Goal: Answer question/provide support: Share knowledge or assist other users

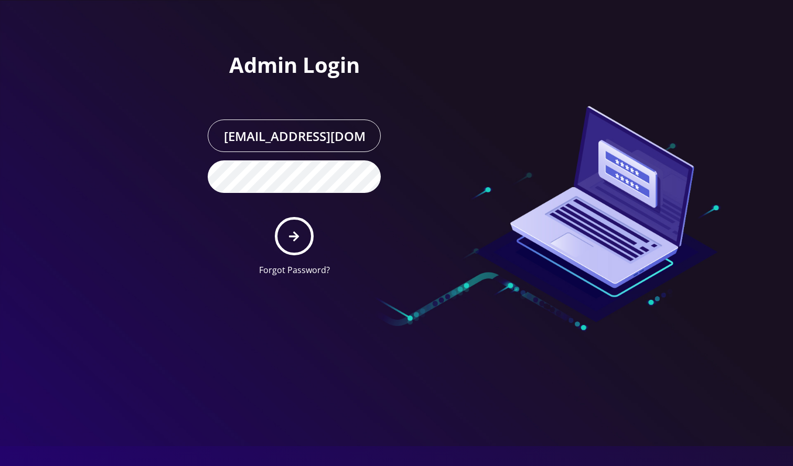
click at [285, 234] on button "submit" at bounding box center [294, 236] width 38 height 38
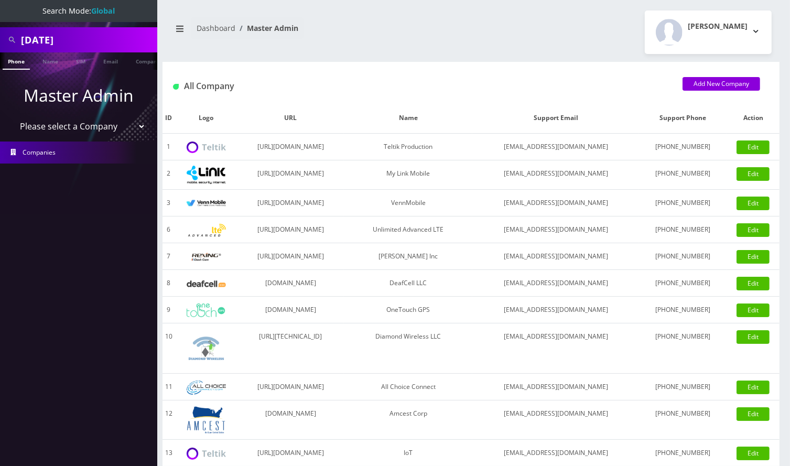
click at [36, 41] on input "sunday" at bounding box center [88, 40] width 134 height 20
type input "9295495688"
click at [23, 61] on link "Phone" at bounding box center [16, 60] width 27 height 17
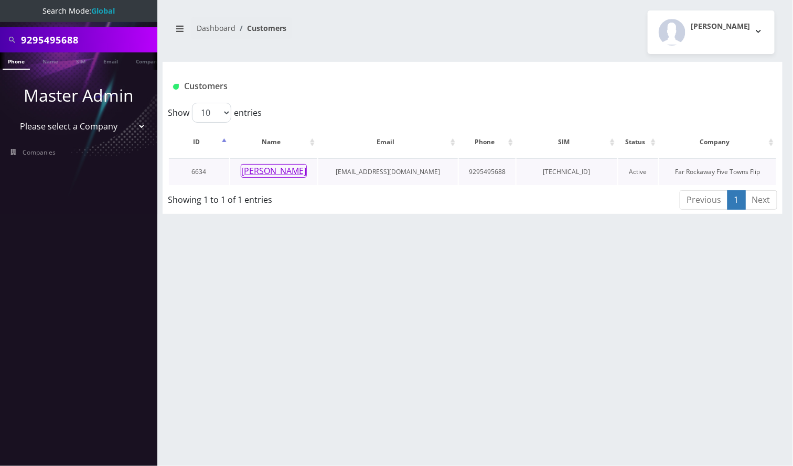
click at [290, 171] on button "[PERSON_NAME]" at bounding box center [274, 171] width 66 height 14
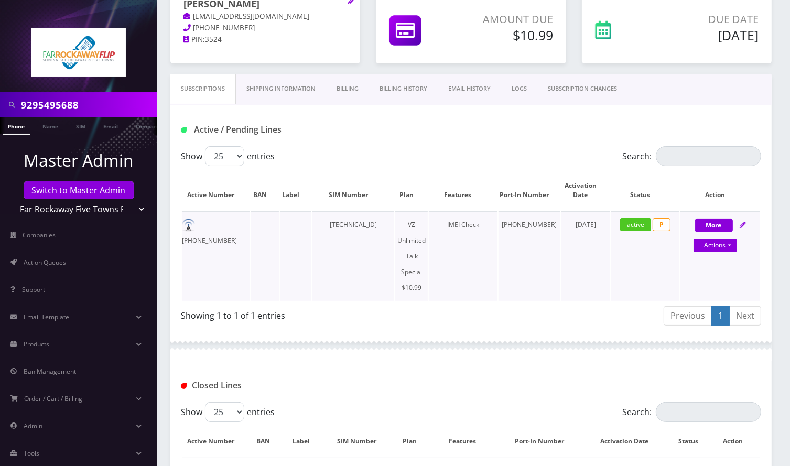
scroll to position [244, 0]
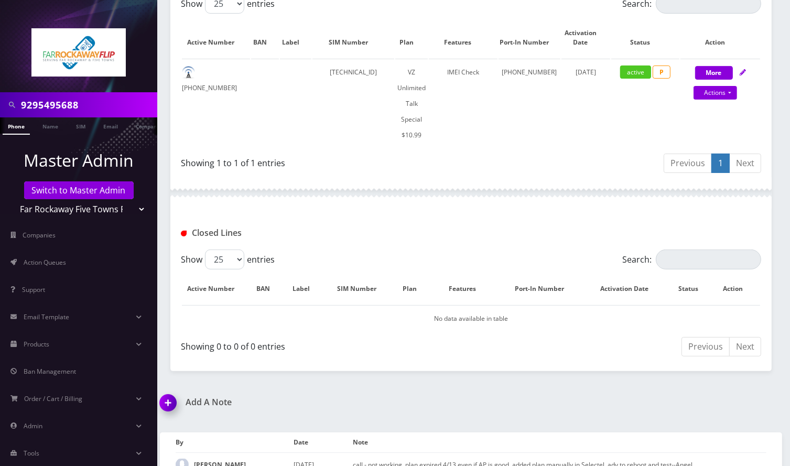
click at [299, 13] on div "Show 25 50 100 250 500 entries" at bounding box center [398, 4] width 435 height 20
click at [175, 391] on img at bounding box center [170, 406] width 31 height 31
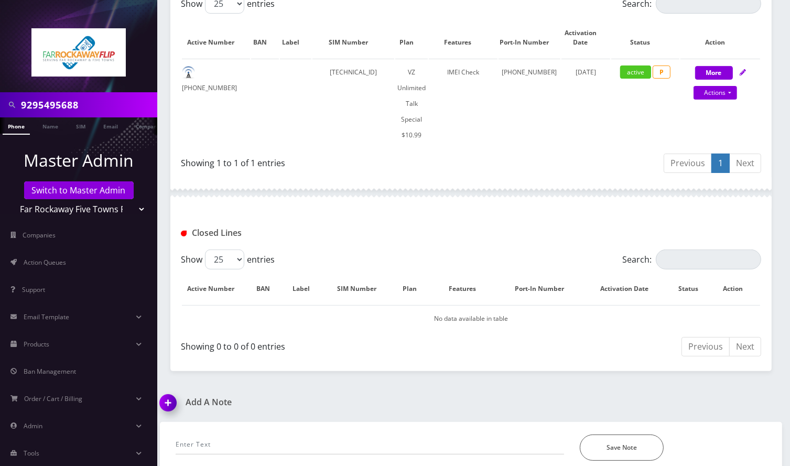
scroll to position [304, 0]
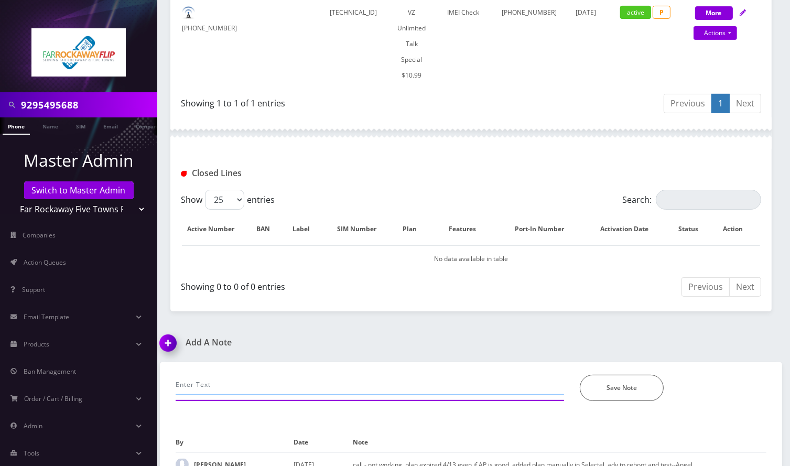
click at [222, 375] on input "text" at bounding box center [370, 385] width 388 height 20
type input "a"
type input "requesting port out credentials, advised to call the store--Angel"
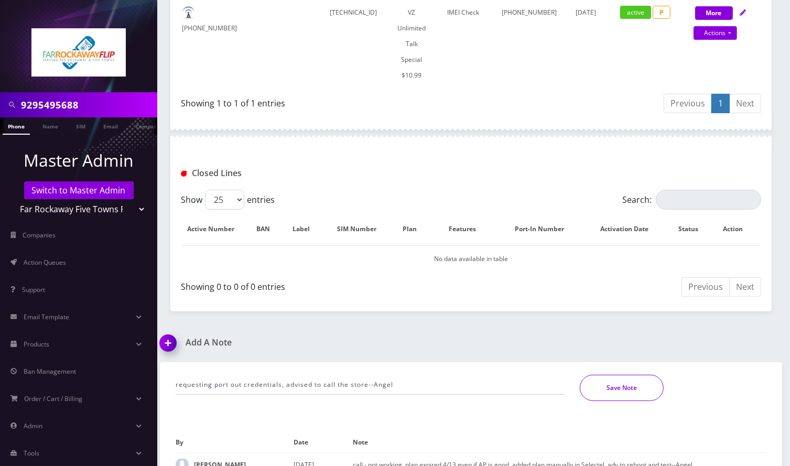
click at [594, 375] on button "Save Note" at bounding box center [622, 388] width 84 height 26
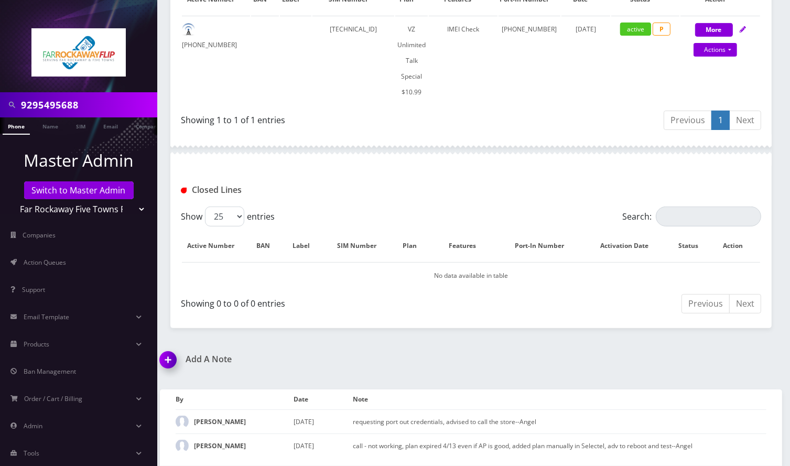
scroll to position [267, 0]
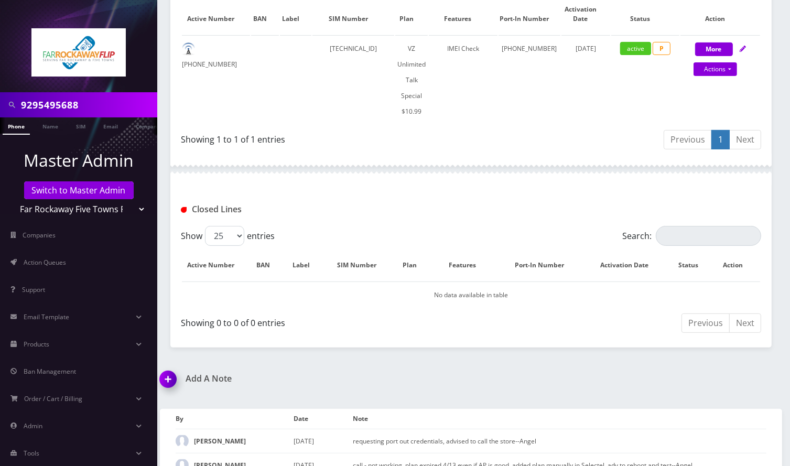
click at [68, 111] on input "9295495688" at bounding box center [88, 105] width 134 height 20
paste input "9179722138"
click at [69, 107] on input "92954956917972213888" at bounding box center [88, 105] width 134 height 20
paste input "17972213"
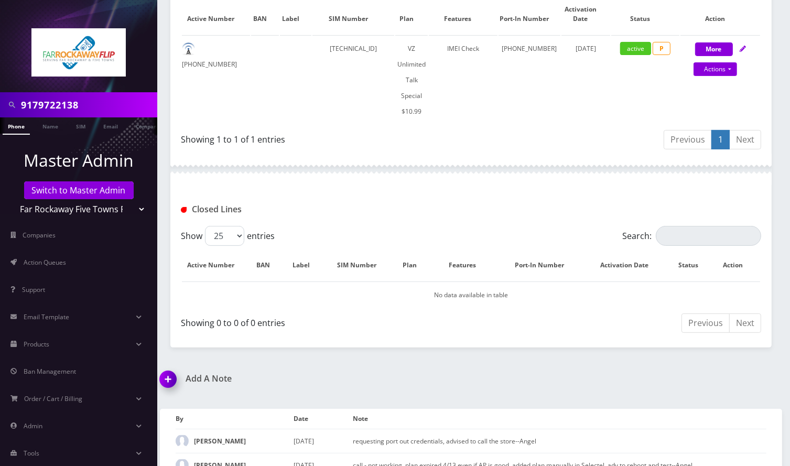
click at [55, 103] on input "9179722138" at bounding box center [88, 105] width 134 height 20
click at [57, 103] on input "9297453854" at bounding box center [88, 105] width 134 height 20
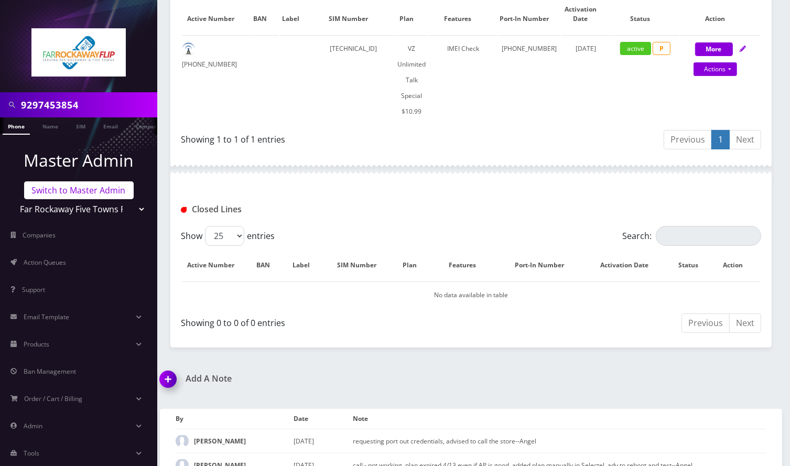
type input "9297453854"
click at [96, 190] on link "Switch to Master Admin" at bounding box center [79, 190] width 110 height 18
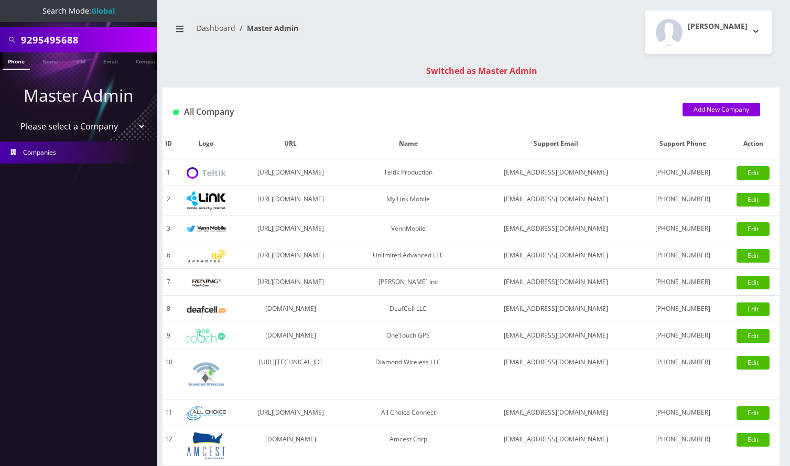
click at [62, 40] on input "9295495688" at bounding box center [88, 40] width 134 height 20
type input "9297453854"
click at [21, 63] on link "Phone" at bounding box center [16, 60] width 27 height 17
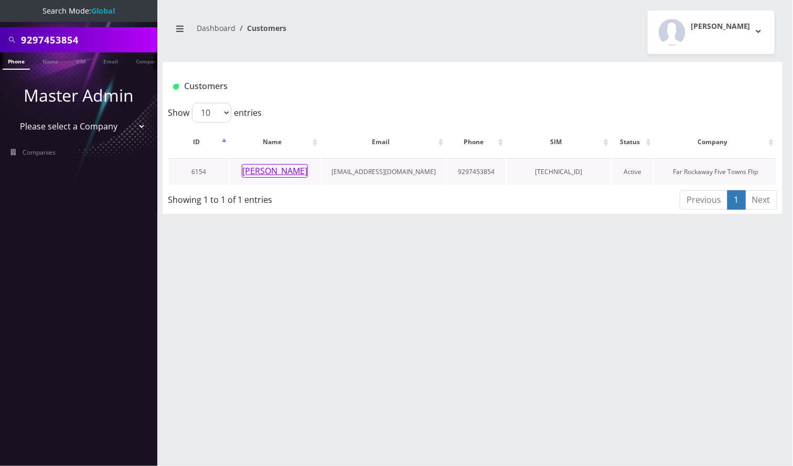
click at [277, 175] on button "russi goldstone" at bounding box center [275, 171] width 66 height 14
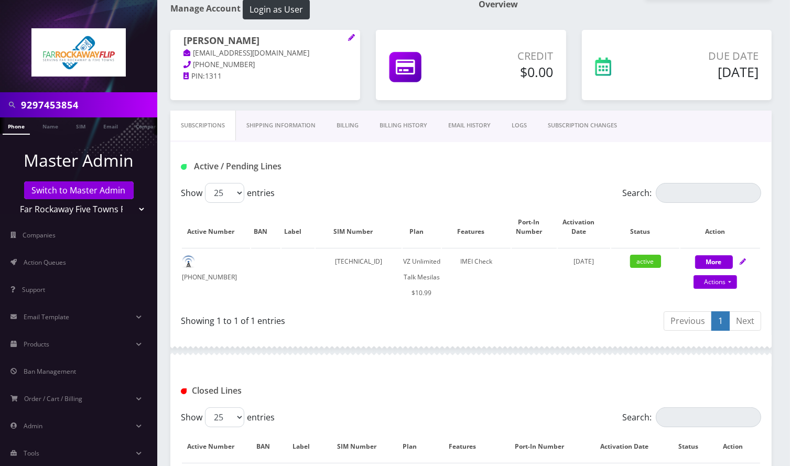
scroll to position [165, 0]
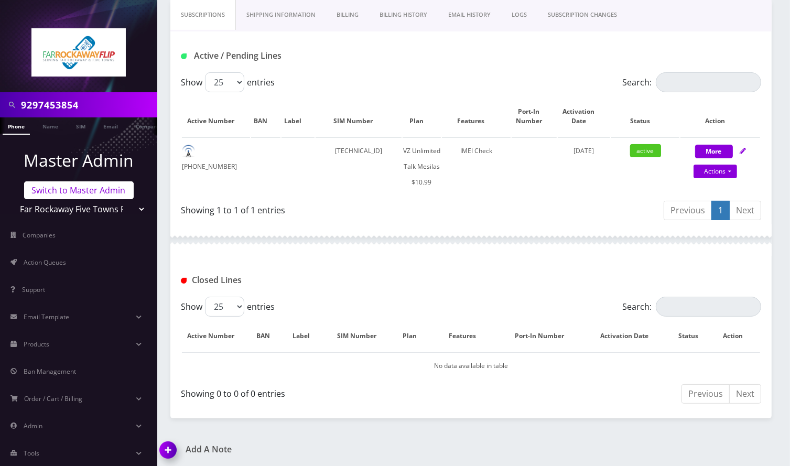
click at [90, 186] on link "Switch to Master Admin" at bounding box center [79, 190] width 110 height 18
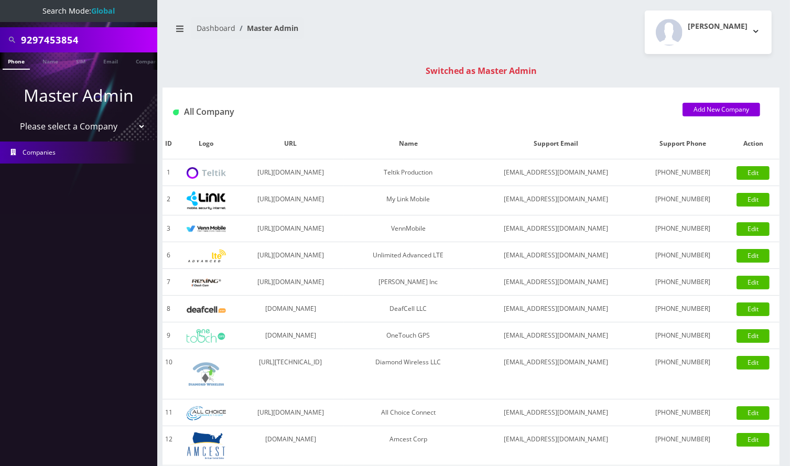
click at [30, 37] on input "9297453854" at bounding box center [88, 40] width 134 height 20
paste input "19296504261"
click at [26, 38] on input "19296504261" at bounding box center [88, 40] width 134 height 20
type input "9296504261"
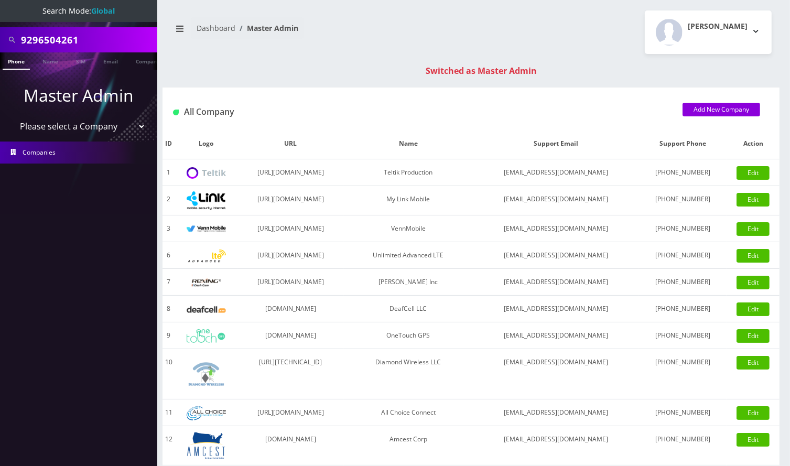
click at [19, 64] on link "Phone" at bounding box center [16, 60] width 27 height 17
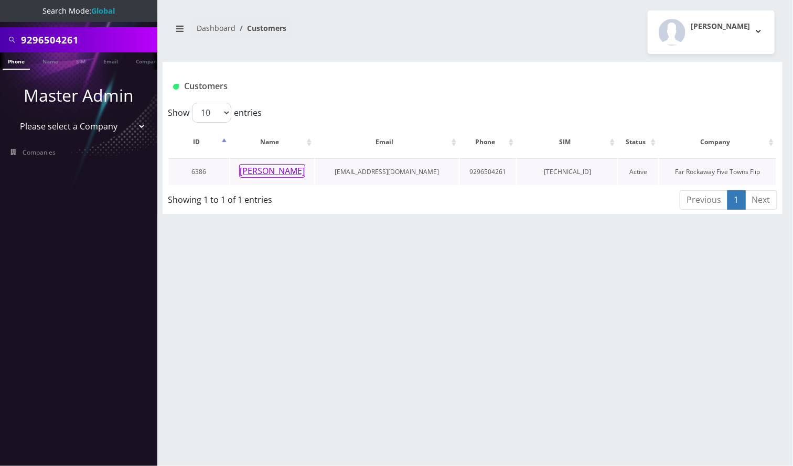
click at [263, 171] on button "[PERSON_NAME]" at bounding box center [272, 171] width 66 height 14
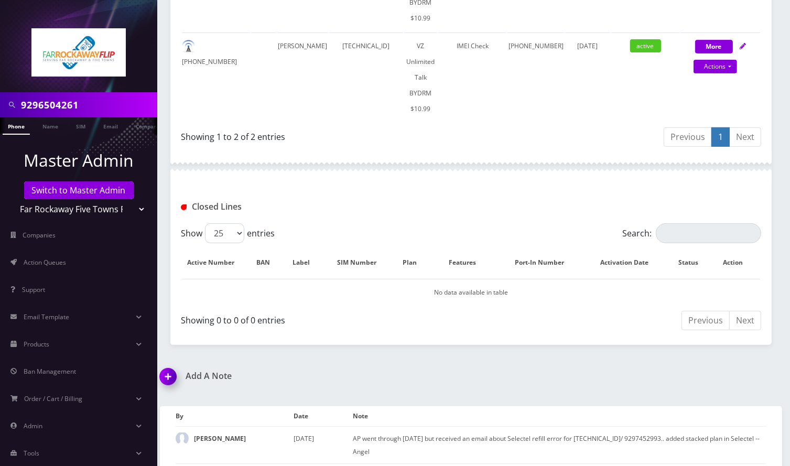
scroll to position [447, 0]
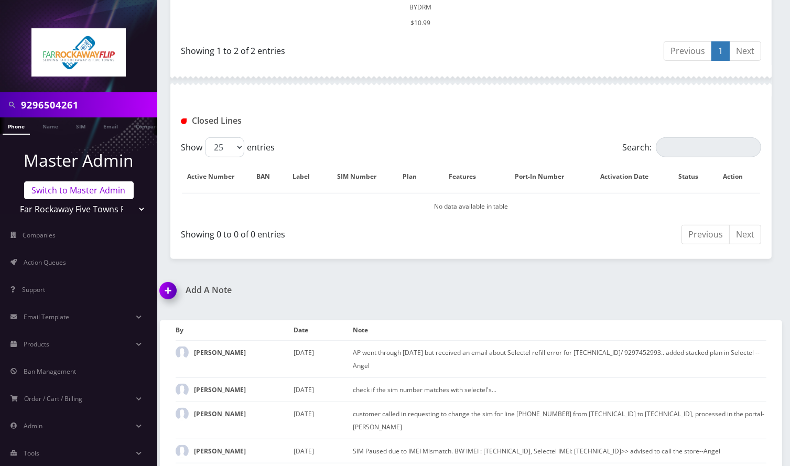
click at [82, 193] on link "Switch to Master Admin" at bounding box center [79, 190] width 110 height 18
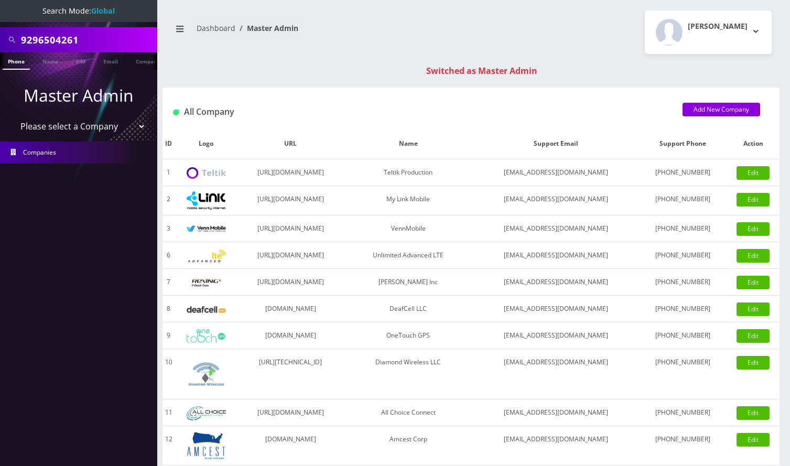
click at [48, 42] on input "9296504261" at bounding box center [88, 40] width 134 height 20
type input "5705696814"
click at [22, 60] on link "Phone" at bounding box center [16, 60] width 27 height 17
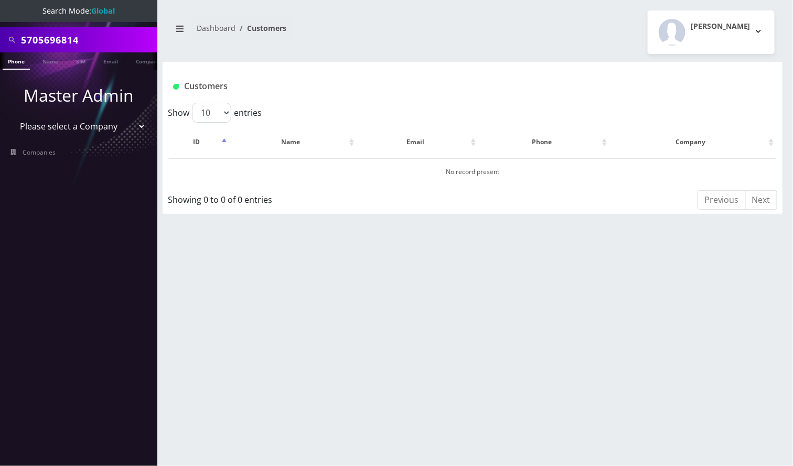
click at [91, 37] on input "5705696814" at bounding box center [88, 40] width 134 height 20
paste input "rders@bigtimetix.com"
type input "orders@bigtimetix.com"
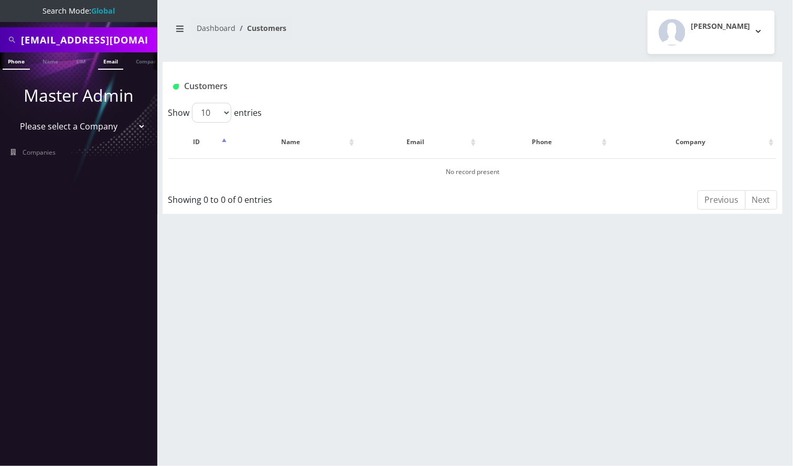
click at [104, 65] on link "Email" at bounding box center [110, 60] width 25 height 17
click at [99, 42] on input "[EMAIL_ADDRESS][DOMAIN_NAME]" at bounding box center [88, 40] width 134 height 20
click at [99, 42] on input "orders@bigtimetix.com" at bounding box center [88, 40] width 134 height 20
type input "big time"
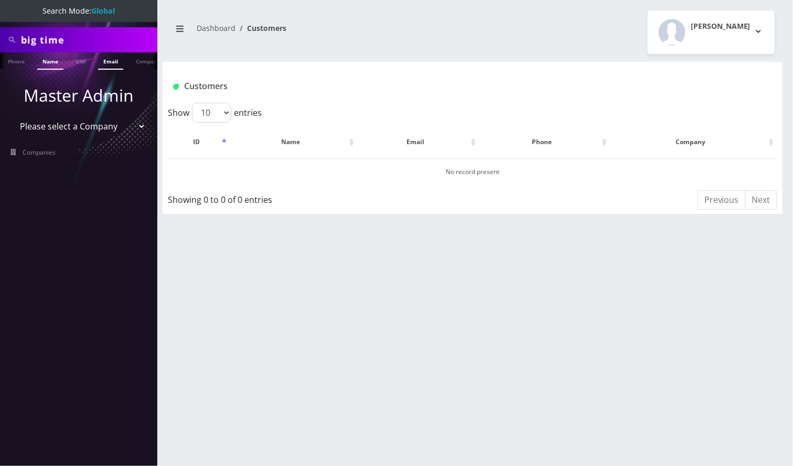
click at [50, 59] on link "Name" at bounding box center [50, 60] width 26 height 17
click at [141, 62] on link "Company" at bounding box center [148, 60] width 35 height 17
click at [40, 41] on input "big time" at bounding box center [88, 40] width 134 height 20
type input "bigtime"
click at [47, 58] on link "Name" at bounding box center [50, 60] width 26 height 17
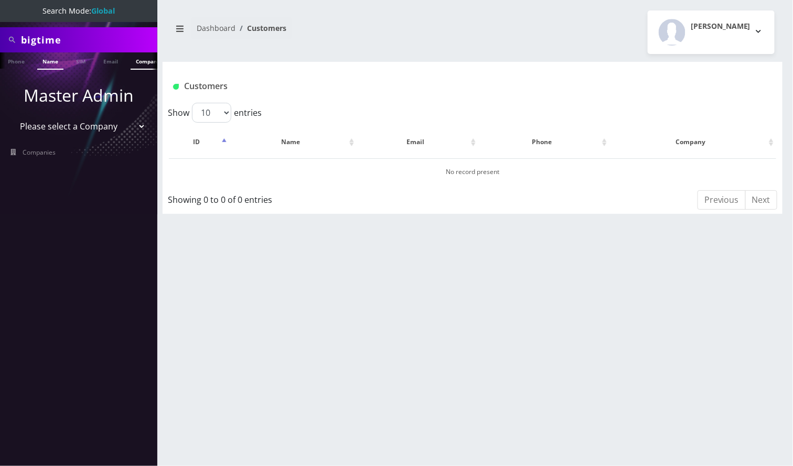
click at [138, 62] on link "Company" at bounding box center [148, 60] width 35 height 17
click at [78, 261] on nav "Search Mode: Global bigtime Phone Name SIM Email Company Customer Master Admin …" at bounding box center [78, 233] width 157 height 466
click at [73, 45] on input "bigtime" at bounding box center [88, 40] width 134 height 20
type input "bigtime orders"
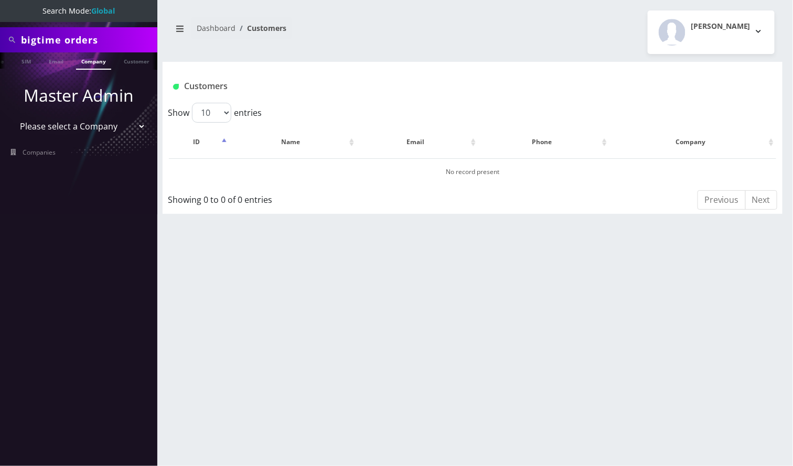
click at [89, 60] on link "Company" at bounding box center [93, 60] width 35 height 17
click at [302, 14] on div "Dashboard Customers Angel Sabando Logout" at bounding box center [473, 32] width 620 height 44
click at [48, 62] on link "Name" at bounding box center [46, 60] width 26 height 17
click at [89, 39] on input "bigtime orders" at bounding box center [88, 40] width 134 height 20
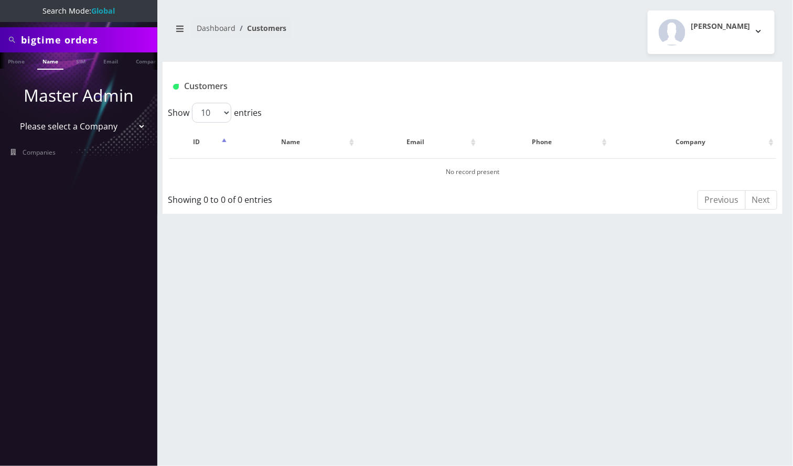
click at [89, 39] on input "bigtime orders" at bounding box center [88, 40] width 134 height 20
paste input "9127096535"
type input "9127096535"
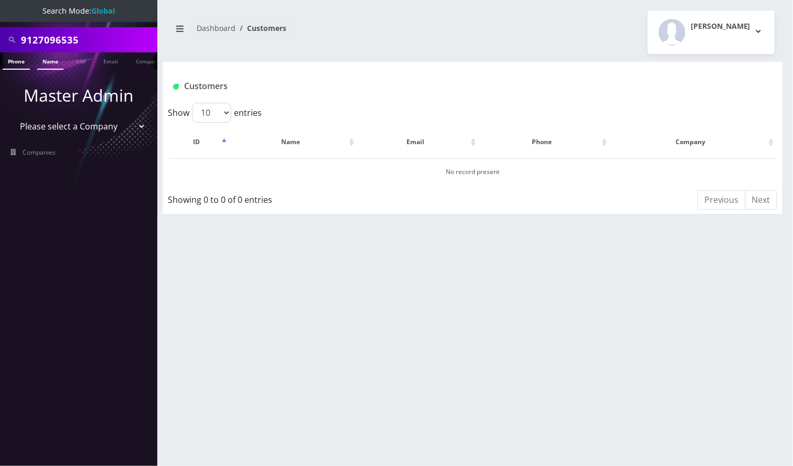
click at [16, 60] on link "Phone" at bounding box center [16, 60] width 27 height 17
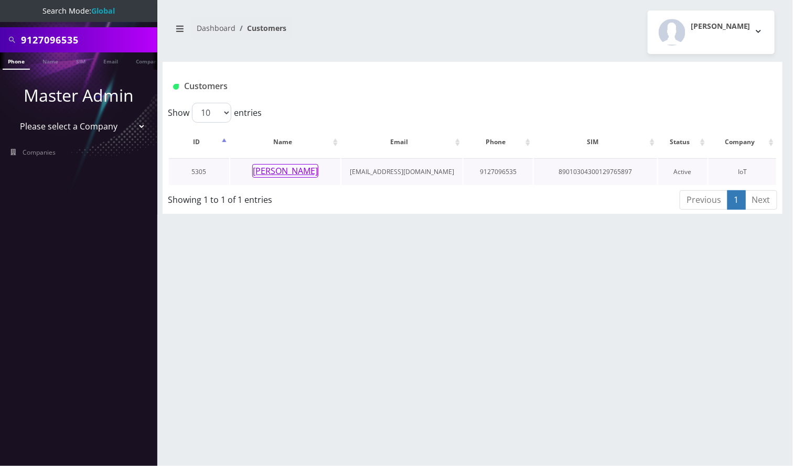
click at [297, 171] on button "[PERSON_NAME]" at bounding box center [285, 171] width 66 height 14
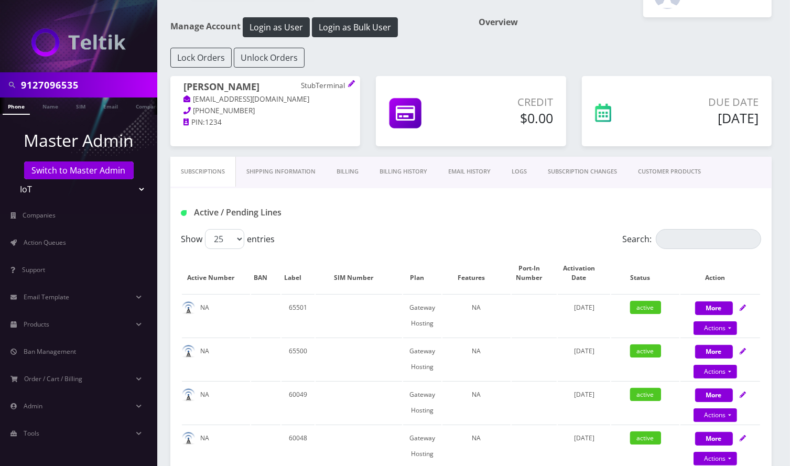
scroll to position [34, 0]
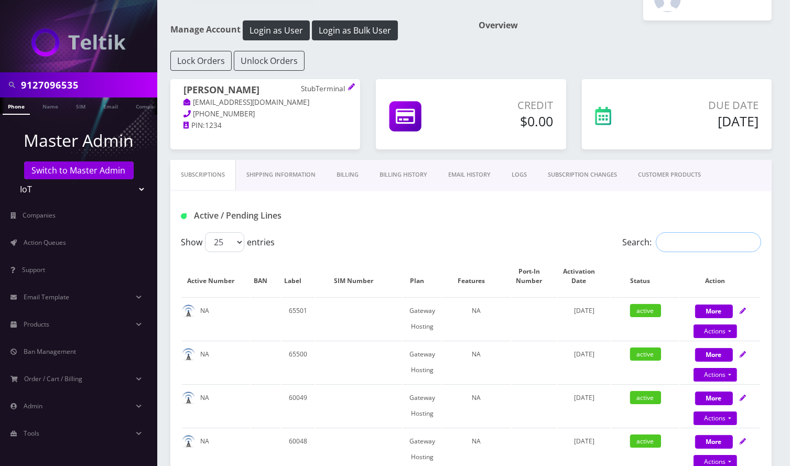
click at [694, 234] on input "Search:" at bounding box center [708, 242] width 105 height 20
paste input "9127096535"
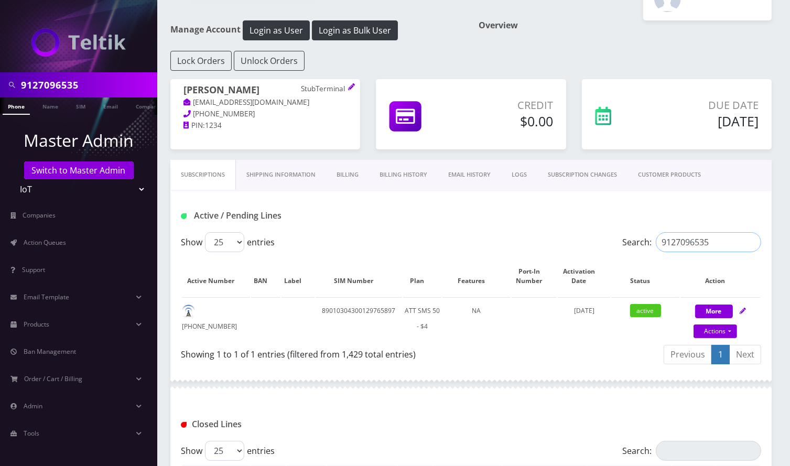
type input "9127096535"
click at [767, 400] on div "Closed Lines" at bounding box center [470, 420] width 601 height 41
